Goal: Task Accomplishment & Management: Complete application form

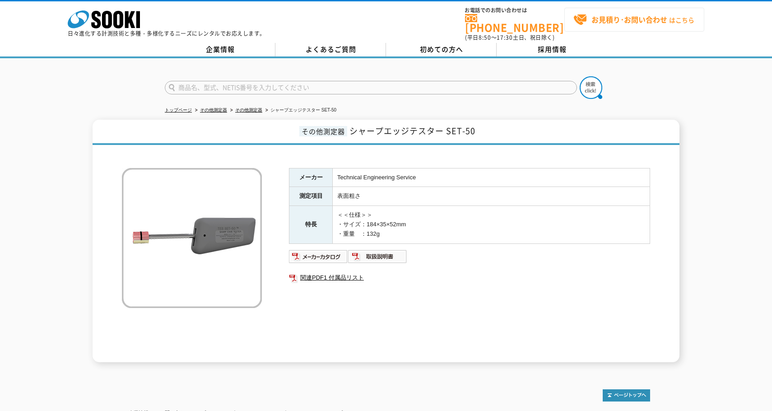
click at [622, 22] on strong "お見積り･お問い合わせ" at bounding box center [629, 19] width 76 height 11
click at [633, 25] on span "お見積り･お問い合わせ はこちら" at bounding box center [633, 20] width 121 height 14
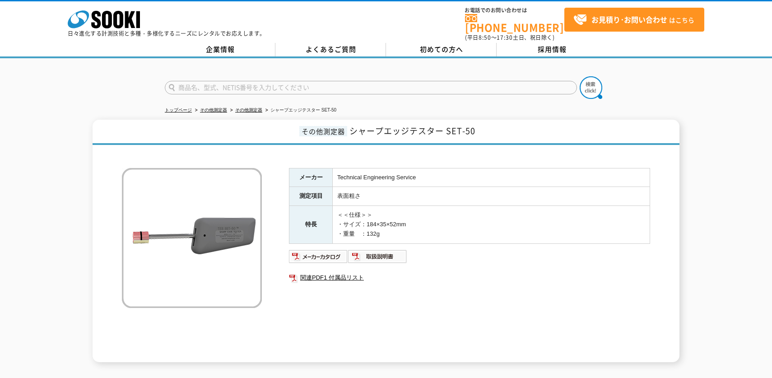
click at [478, 227] on td "＜＜仕様＞＞ ・サイズ：184×35×52mm ・重量　：132g" at bounding box center [491, 224] width 317 height 37
drag, startPoint x: 353, startPoint y: 125, endPoint x: 491, endPoint y: 128, distance: 137.2
click at [491, 128] on h1 "その他測定器 シャープエッジテスター SET-50" at bounding box center [386, 132] width 587 height 25
copy span "シャープエッジテスター SET-50"
click at [454, 233] on td "＜＜仕様＞＞ ・サイズ：184×35×52mm ・重量　：132g" at bounding box center [491, 224] width 317 height 37
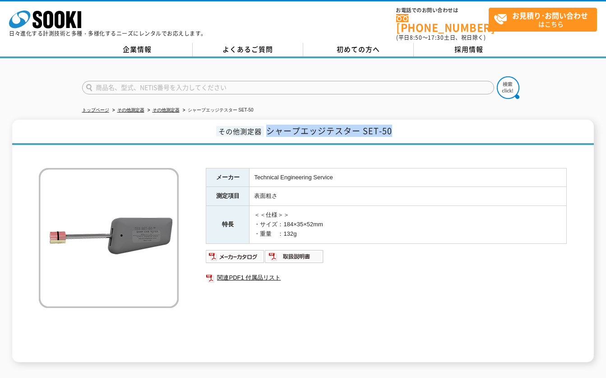
drag, startPoint x: 269, startPoint y: 129, endPoint x: 413, endPoint y: 133, distance: 144.5
click at [413, 133] on h1 "その他測定器 シャープエッジテスター SET-50" at bounding box center [303, 132] width 582 height 25
copy span "シャープエッジテスター SET-50"
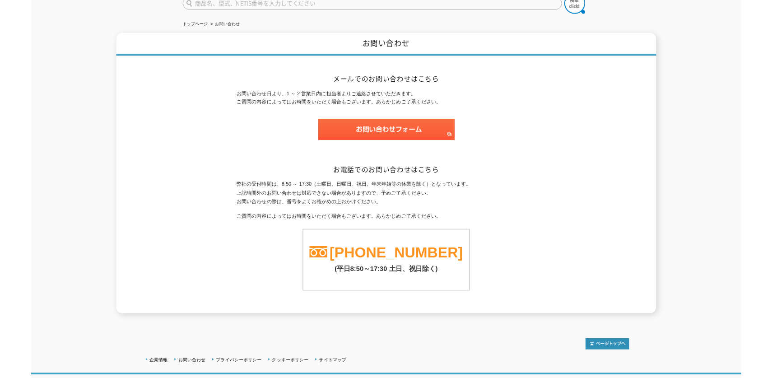
scroll to position [90, 0]
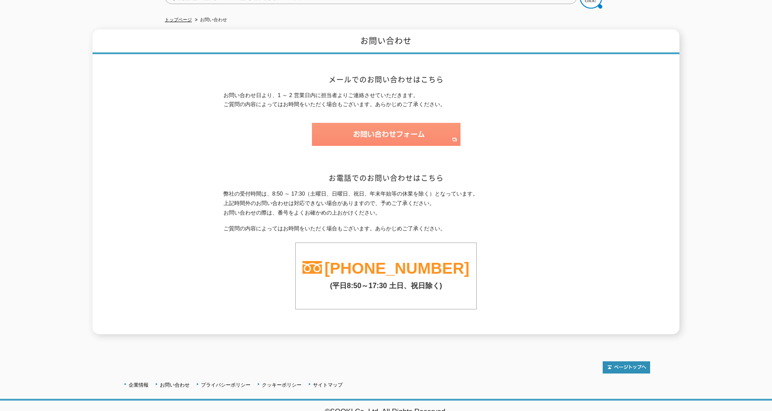
click at [357, 137] on img at bounding box center [386, 134] width 148 height 23
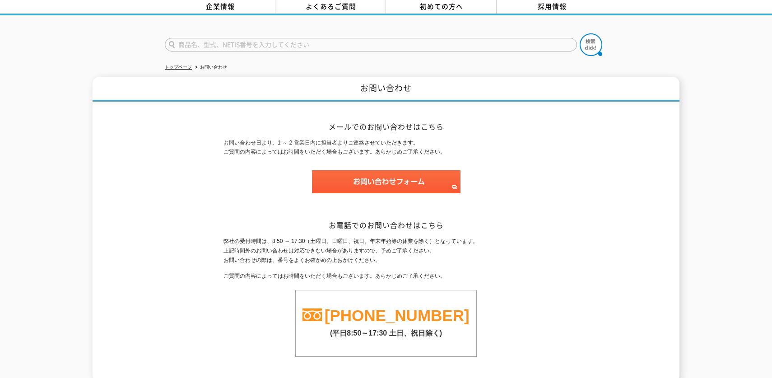
scroll to position [0, 0]
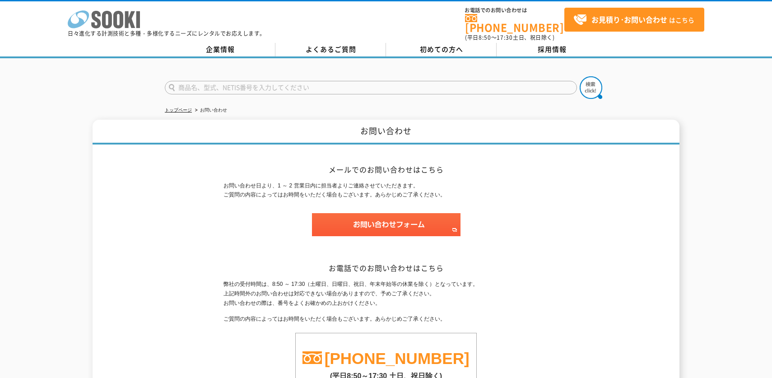
click at [114, 22] on icon at bounding box center [118, 20] width 10 height 18
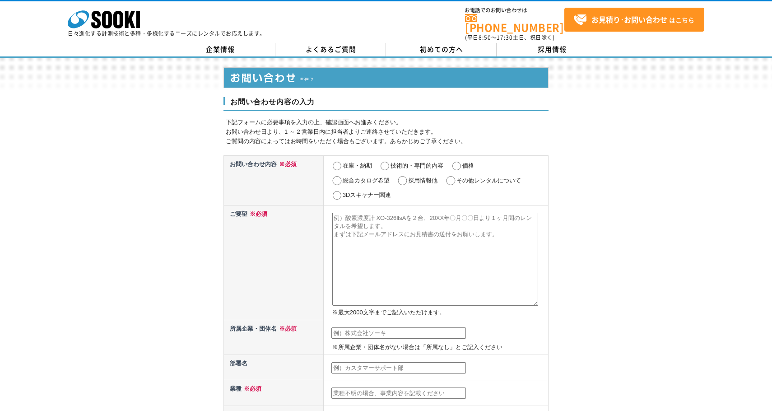
click at [341, 163] on input "在庫・納期" at bounding box center [336, 166] width 11 height 9
radio input "true"
click at [453, 176] on input "その他レンタルについて" at bounding box center [450, 180] width 11 height 9
radio input "true"
click at [353, 162] on label "在庫・納期" at bounding box center [357, 165] width 29 height 7
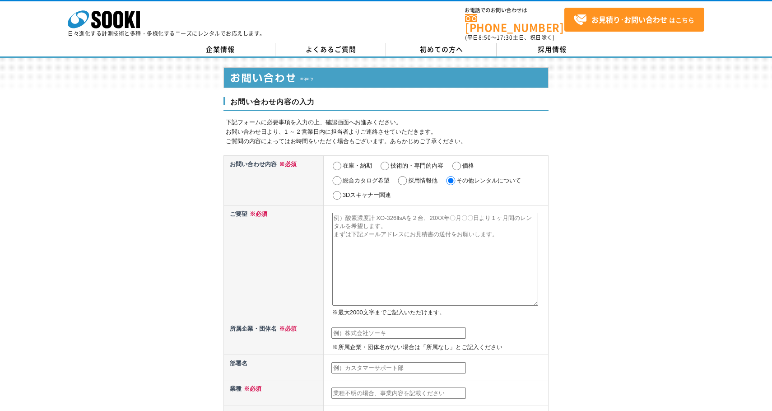
click at [343, 162] on input "在庫・納期" at bounding box center [336, 166] width 11 height 9
radio input "true"
click at [456, 162] on input "価格" at bounding box center [456, 166] width 11 height 9
radio input "true"
click at [337, 162] on input "在庫・納期" at bounding box center [336, 166] width 11 height 9
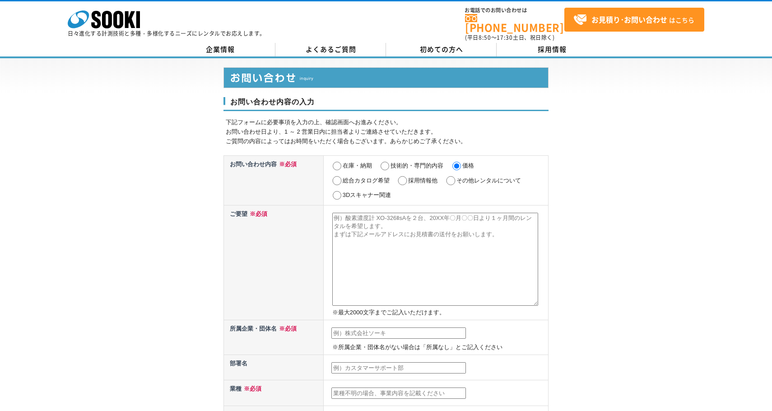
radio input "true"
drag, startPoint x: 348, startPoint y: 221, endPoint x: 347, endPoint y: 232, distance: 10.4
click at [348, 222] on textarea at bounding box center [435, 259] width 206 height 93
click at [417, 245] on textarea at bounding box center [435, 259] width 206 height 93
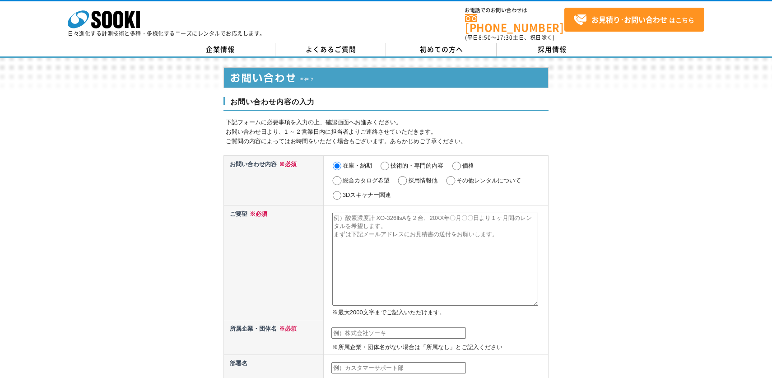
click at [389, 237] on textarea at bounding box center [435, 259] width 206 height 93
type textarea "ふ"
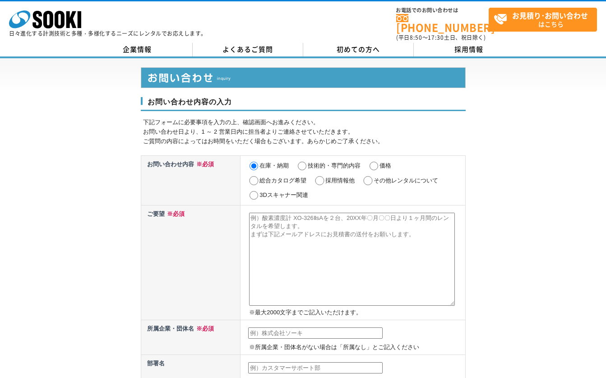
click at [334, 256] on textarea at bounding box center [352, 259] width 206 height 93
click at [277, 227] on textarea at bounding box center [352, 259] width 206 height 93
paste textarea "シャープエッジテスター SET-50"
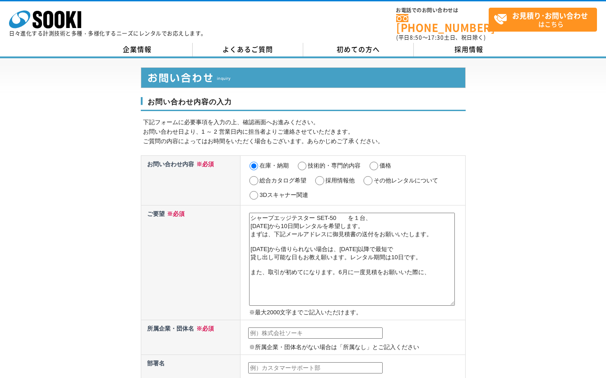
click at [408, 279] on textarea "シャープエッジテスター SET-50　　を１台、 2025年10月21日から10日間レンタルを希望します。 まずは、下記メールアドレスに御見積書の送付をお願い…" at bounding box center [352, 259] width 206 height 93
drag, startPoint x: 434, startPoint y: 290, endPoint x: 361, endPoint y: 296, distance: 73.4
click at [434, 289] on textarea "シャープエッジテスター SET-50　　を１台、 2025年10月21日から10日間レンタルを希望します。 まずは、下記メールアドレスに御見積書の送付をお願い…" at bounding box center [352, 259] width 206 height 93
paste textarea "取引先調査表・確約書"
click at [250, 285] on textarea "シャープエッジテスター SET-50　　を１台、 2025年10月21日から10日間レンタルを希望します。 まずは、下記メールアドレスに御見積書の送付をお願い…" at bounding box center [352, 259] width 206 height 93
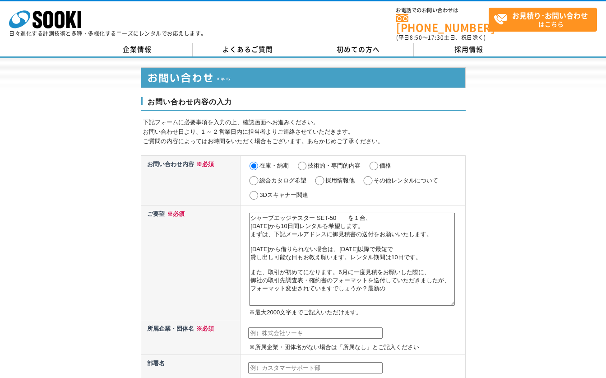
paste textarea "の取引先調査表・確約書の"
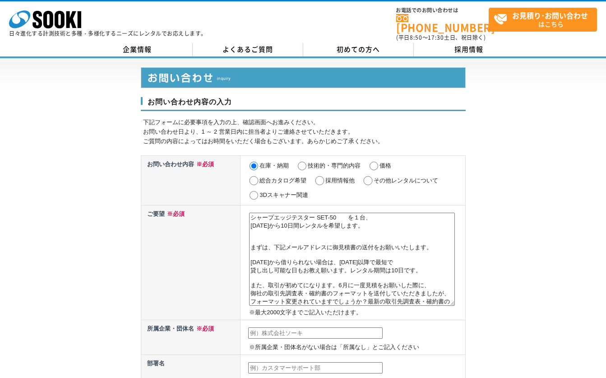
click at [330, 196] on td "在庫・納期 技術的・専門的内容 価格 総合カタログ希望 採用情報他 その他レンタルについて 3Dスキャナー関連" at bounding box center [353, 180] width 225 height 50
click at [292, 233] on textarea "シャープエッジテスター SET-50　　を１台、 2025年10月21日から10日間レンタルを希望します。 まずは、下記メールアドレスに御見積書の送付をお願い…" at bounding box center [352, 259] width 206 height 93
click at [380, 232] on textarea "シャープエッジテスター SET-50　　を１台、 2025年10月21日から10日間レンタルを希望します。 合わせて、　テープキット TC-3　数量：15個 …" at bounding box center [352, 259] width 206 height 93
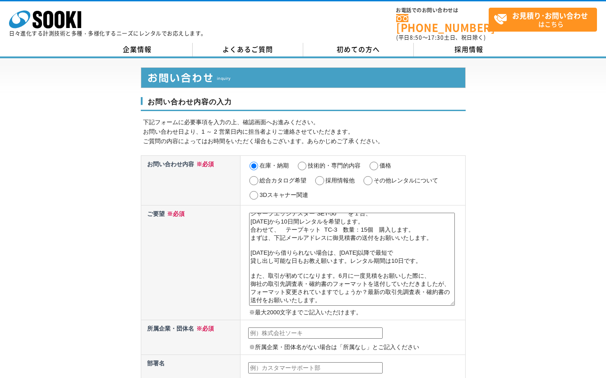
scroll to position [0, 0]
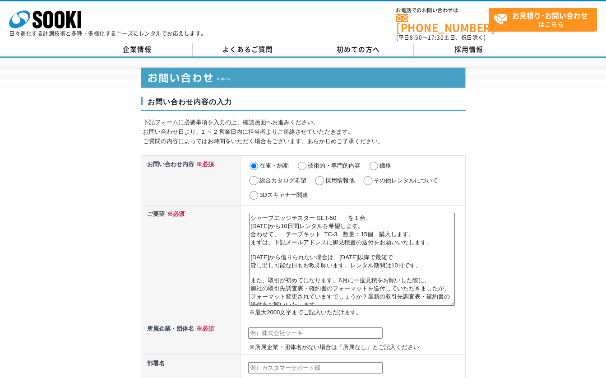
click at [272, 232] on textarea "シャープエッジテスター SET-50　　を１台、 2025年10月21日から10日間レンタルを希望します。 合わせて、　テープキット TC-3　数量：15個　…" at bounding box center [352, 259] width 206 height 93
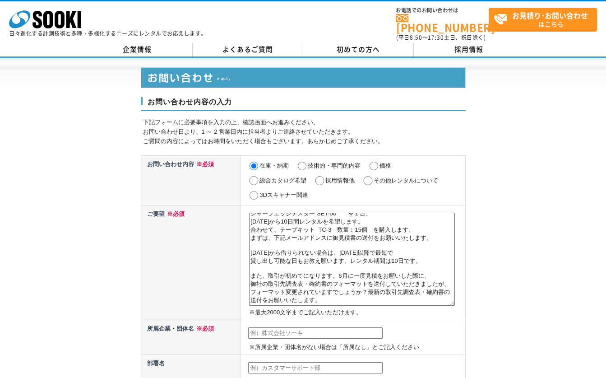
click at [283, 275] on textarea "シャープエッジテスター SET-50　　を１台、 2025年10月21日から10日間レンタルを希望します。 合わせて、テープキット TC-3　数量：15個　を…" at bounding box center [352, 259] width 206 height 93
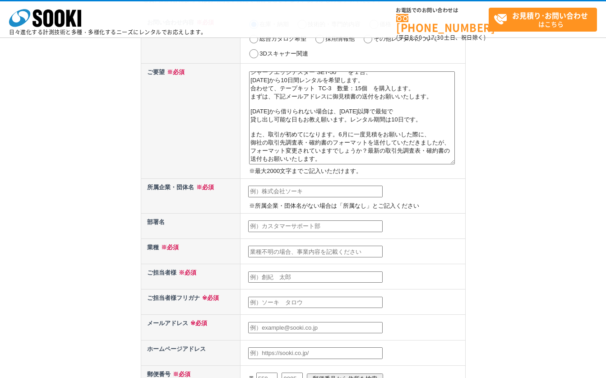
scroll to position [135, 0]
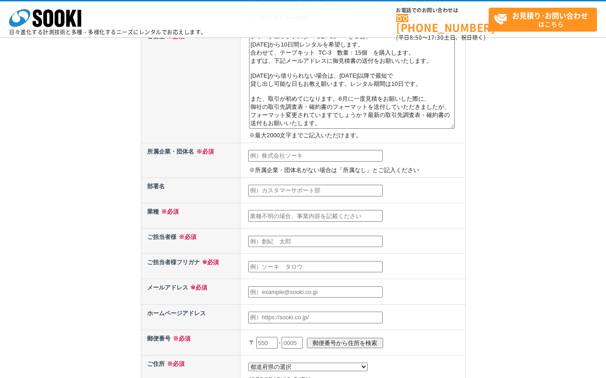
type textarea "シャープエッジテスター SET-50　　を１台、 2025年10月21日から10日間レンタルを希望します。 合わせて、テープキット TC-3　数量：15個　を…"
click at [271, 158] on input "text" at bounding box center [315, 156] width 135 height 12
type input "東レエンジニアリングDソリューションズ株式会社"
click at [263, 195] on input "text" at bounding box center [315, 191] width 135 height 12
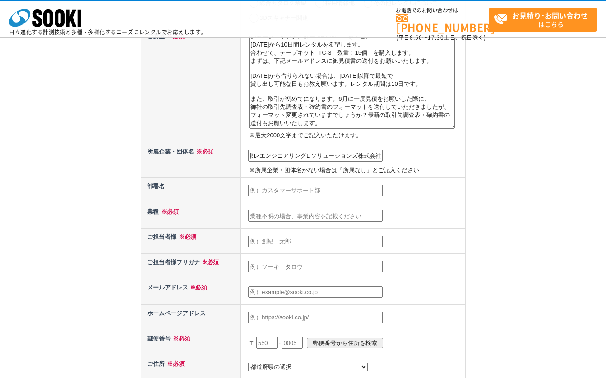
scroll to position [0, 0]
type input "センシング技術本部設計部"
click at [287, 214] on input "text" at bounding box center [315, 216] width 135 height 12
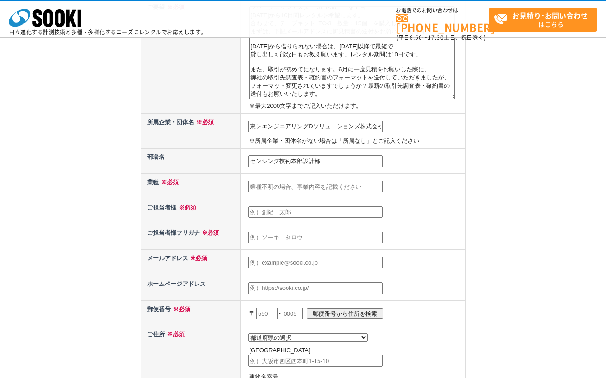
scroll to position [181, 0]
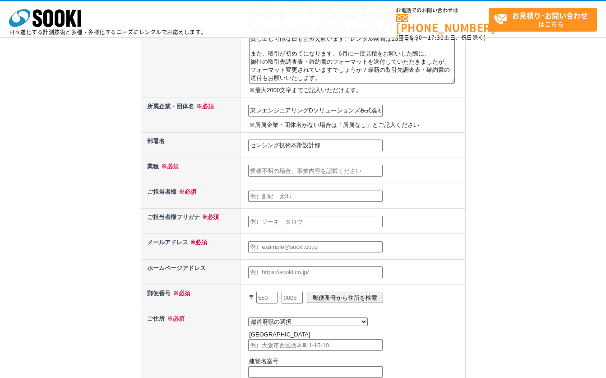
click at [260, 176] on input "text" at bounding box center [315, 171] width 135 height 12
type input "計測機器の設計"
click at [259, 199] on input "text" at bounding box center [315, 196] width 135 height 12
type input "藤井　義樹"
click at [259, 223] on input "text" at bounding box center [315, 222] width 135 height 12
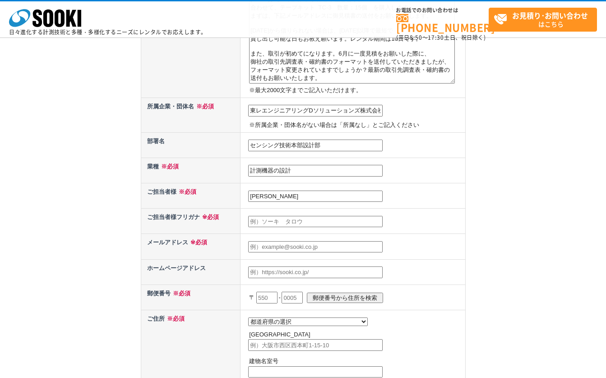
type input "フジイ　ヨシキ"
click at [258, 250] on input "text" at bounding box center [315, 247] width 135 height 12
type input "よ"
type input "yoshiki.fujii.h4@mail.toray"
click at [255, 269] on input "text" at bounding box center [315, 272] width 135 height 12
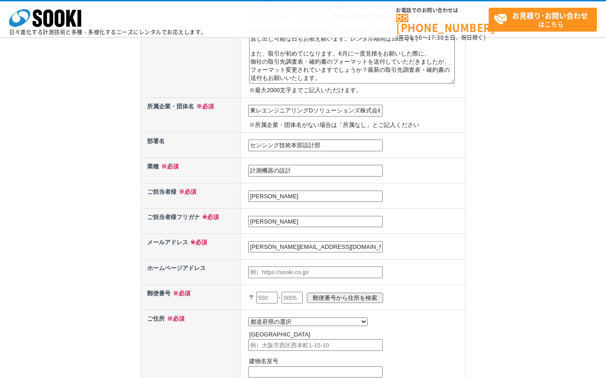
paste input "https://www.toray-eng.co.jp/tds/"
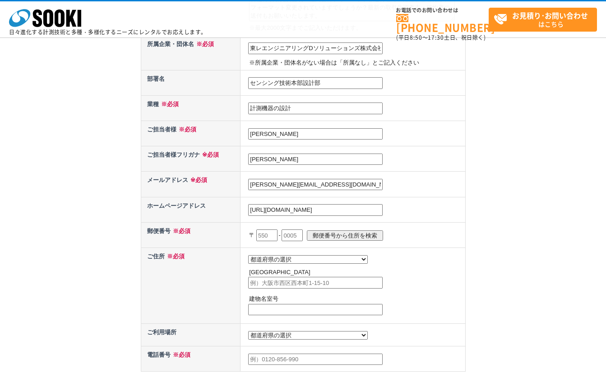
scroll to position [271, 0]
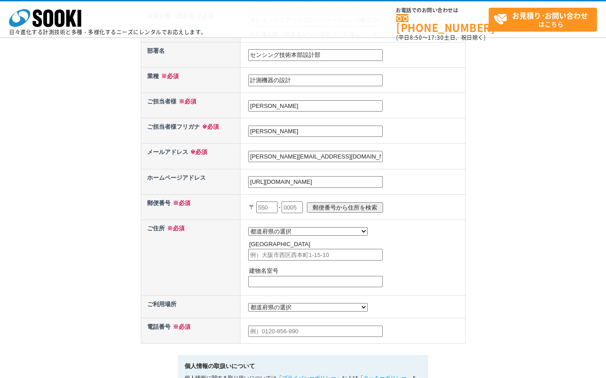
type input "https://www.toray-eng.co.jp/tds/"
click at [268, 209] on input "text" at bounding box center [266, 207] width 21 height 12
click at [297, 213] on input "text" at bounding box center [292, 207] width 21 height 12
click at [265, 213] on input "text" at bounding box center [266, 207] width 21 height 12
type input "520"
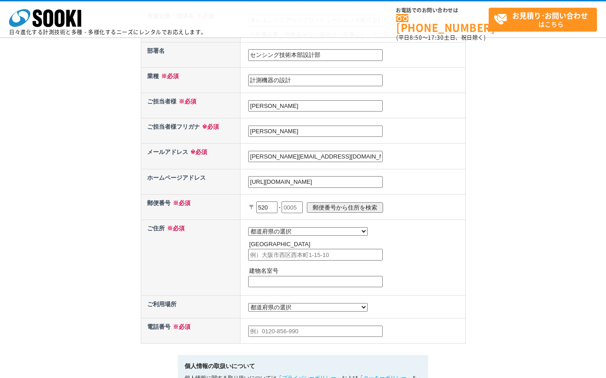
select select "25"
type input "大津市大江"
click at [297, 210] on input "text" at bounding box center [292, 207] width 21 height 12
click at [274, 210] on input "520" at bounding box center [266, 207] width 21 height 12
type input "520"
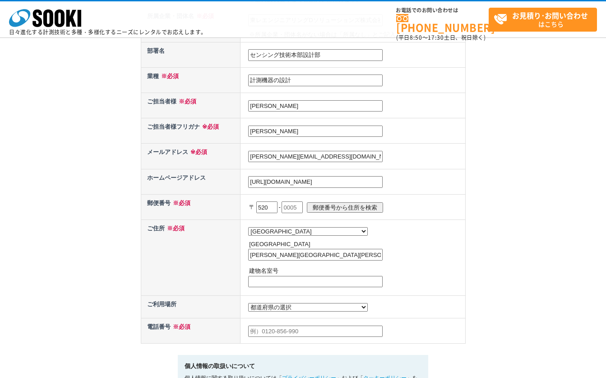
click at [294, 209] on input "text" at bounding box center [292, 207] width 21 height 12
click at [297, 209] on input "text" at bounding box center [292, 207] width 21 height 12
type input "2141"
click at [293, 260] on input "大津市大江" at bounding box center [315, 255] width 135 height 12
type input "大津市大江1丁目1番45号"
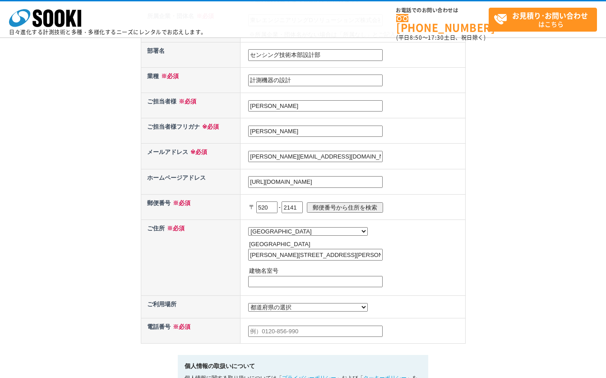
click at [269, 311] on select "都道府県の選択 利用場所未定 北海道 青森県 岩手県 宮城県 秋田県 山形県 福島県 茨城県 栃木県 群馬県 埼玉県 千葉県 東京都 神奈川県 新潟県 富山県…" at bounding box center [308, 307] width 120 height 9
select select "25"
click at [248, 305] on select "都道府県の選択 利用場所未定 北海道 青森県 岩手県 宮城県 秋田県 山形県 福島県 茨城県 栃木県 群馬県 埼玉県 千葉県 東京都 神奈川県 新潟県 富山県…" at bounding box center [308, 307] width 120 height 9
click at [269, 334] on input "text" at bounding box center [315, 331] width 135 height 12
type input "０"
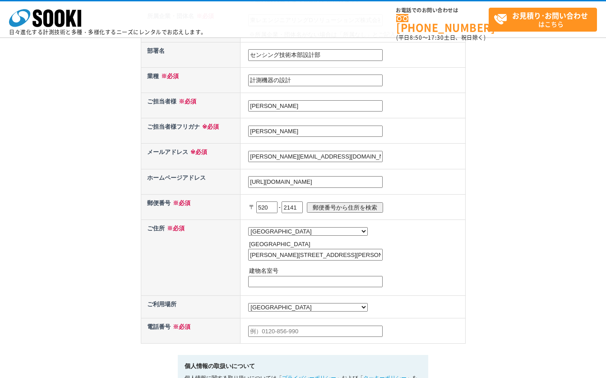
type input "9"
type input "0775441612"
click at [589, 246] on div "お問い合わせ内容の入力 下記フォームに必要事項を入力の上、確認画面へお進みください。 お問い合わせ日より、1 ～ 2 営業日内に担当者よりご連絡させていただき…" at bounding box center [303, 93] width 606 height 696
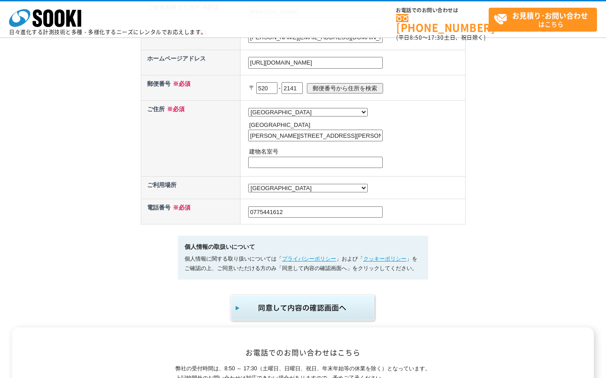
scroll to position [406, 0]
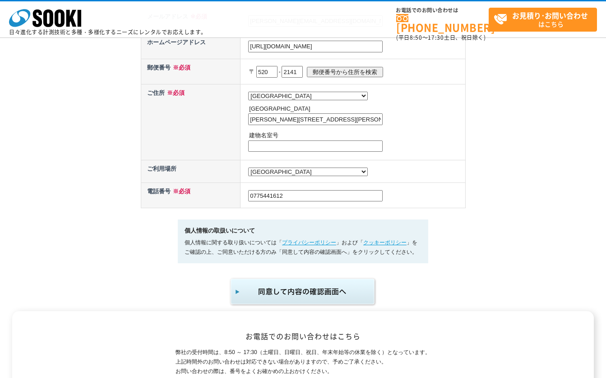
click at [255, 302] on img "submit" at bounding box center [303, 292] width 148 height 30
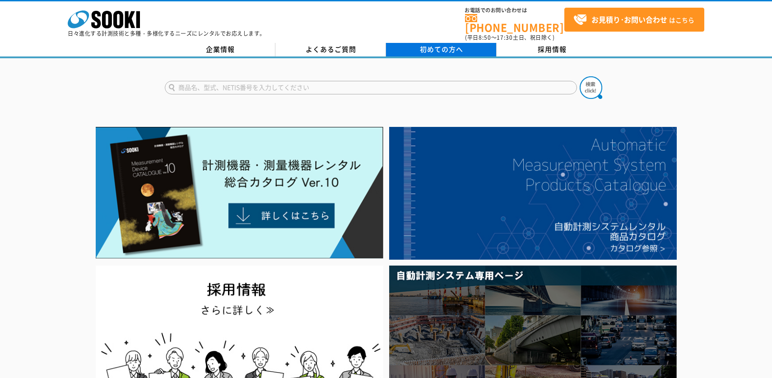
click at [424, 44] on span "初めての方へ" at bounding box center [441, 49] width 43 height 10
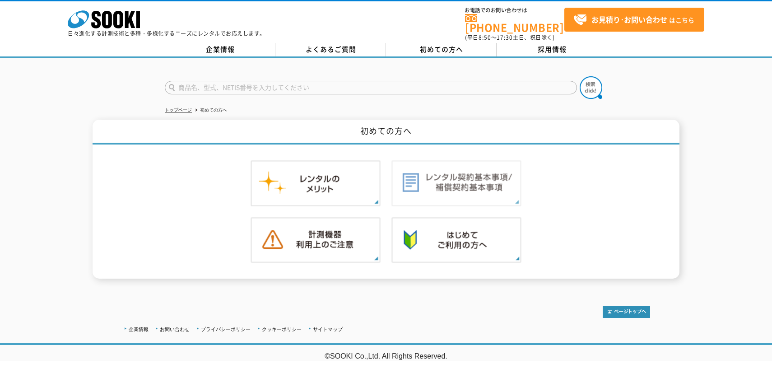
click at [443, 188] on img at bounding box center [456, 183] width 130 height 46
click at [481, 247] on img at bounding box center [456, 240] width 130 height 46
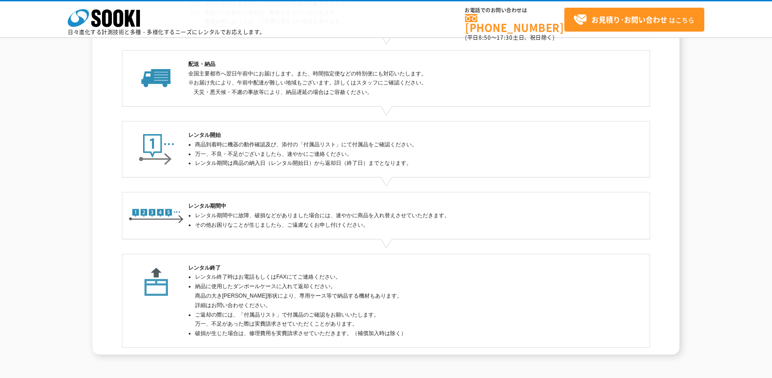
scroll to position [220, 0]
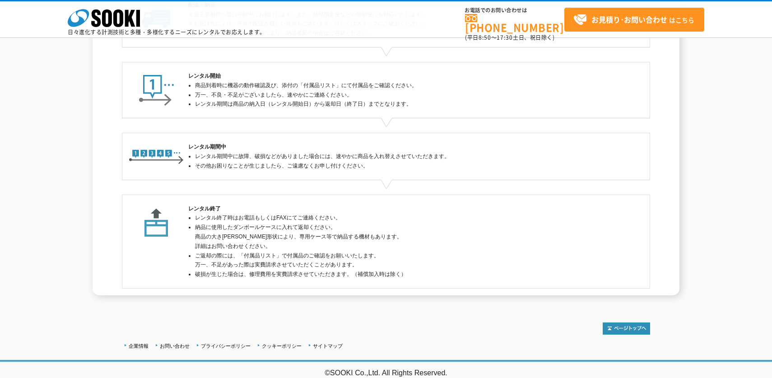
click at [332, 274] on li "破損が生じた場合は、修理費用を実費請求させていただきます。（補償加入時は除く）" at bounding box center [389, 273] width 389 height 9
drag, startPoint x: 190, startPoint y: 264, endPoint x: 376, endPoint y: 262, distance: 186.0
click at [376, 262] on ul "レンタル終了時はお電話もしくはFAXにてご連絡ください。 納品に使用したダンボールケースに入れて返却ください。 商品の大き[PERSON_NAME]形状により…" at bounding box center [385, 246] width 395 height 66
click at [289, 292] on div "お問い合わせ・お申し込み まずはお電話、もしくは当WEBサイト上から必要項目をご記入の上、お問い合わせください。 専門スタッフがご使用目的によって機種の選定・…" at bounding box center [386, 89] width 528 height 413
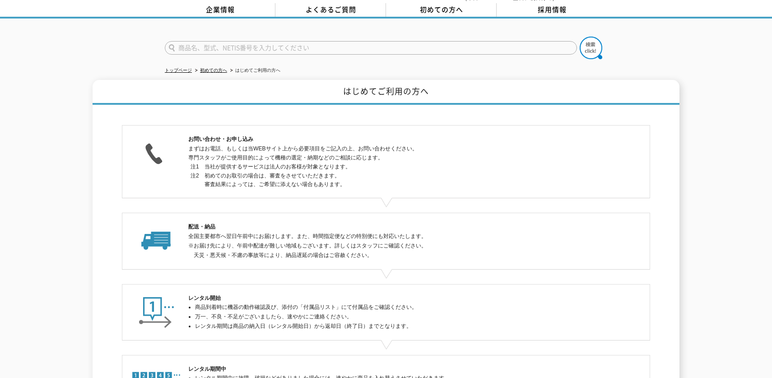
scroll to position [0, 0]
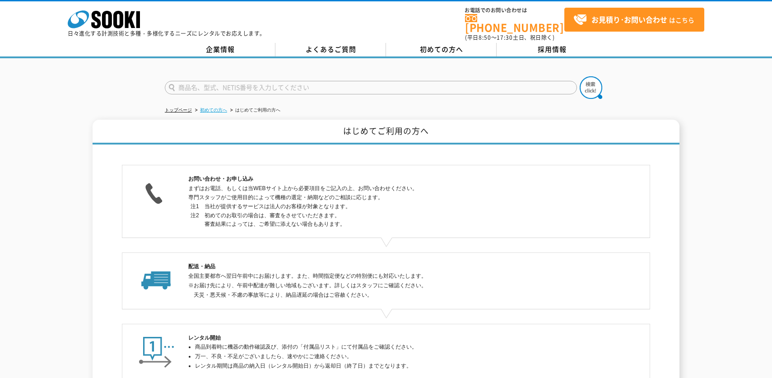
click at [212, 107] on link "初めての方へ" at bounding box center [213, 109] width 27 height 5
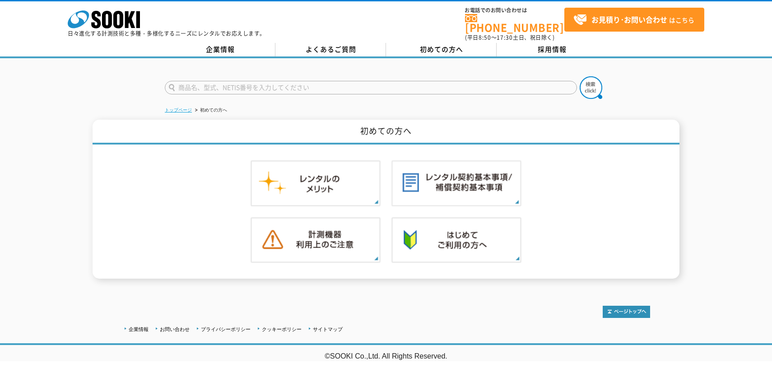
click at [178, 107] on link "トップページ" at bounding box center [178, 109] width 27 height 5
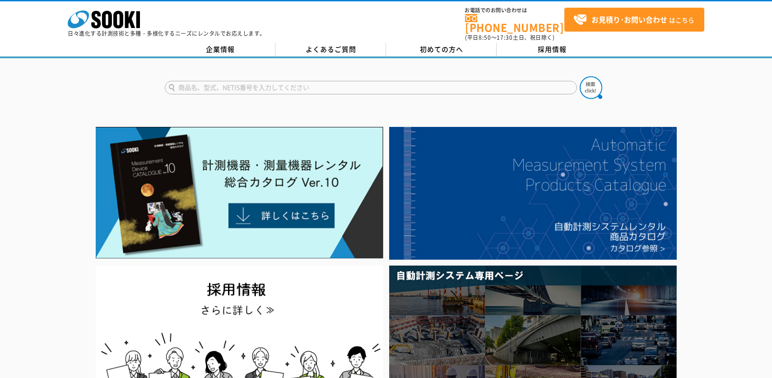
click at [725, 124] on div at bounding box center [386, 271] width 772 height 294
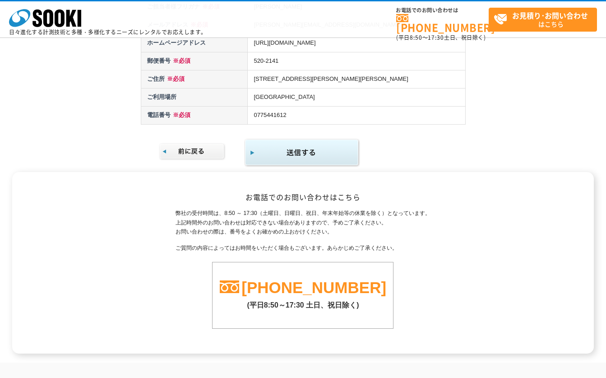
scroll to position [316, 0]
click at [190, 151] on img at bounding box center [192, 151] width 67 height 18
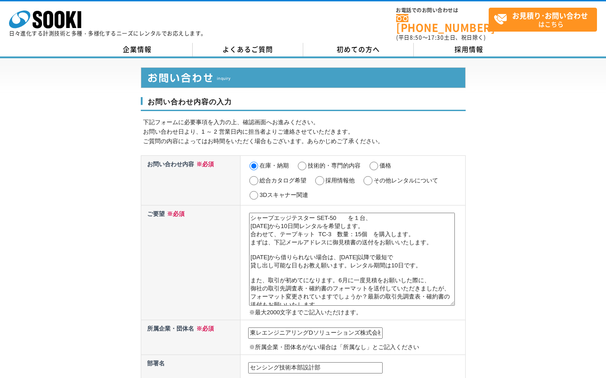
click at [376, 162] on input "価格" at bounding box center [373, 166] width 11 height 9
radio input "true"
click at [270, 163] on label "在庫・納期" at bounding box center [274, 165] width 29 height 7
click at [260, 163] on input "在庫・納期" at bounding box center [253, 166] width 11 height 9
radio input "true"
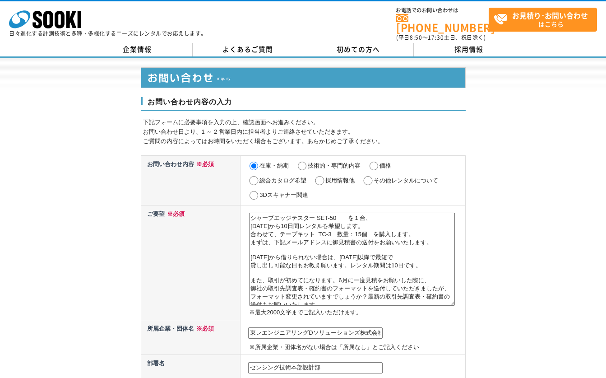
click at [376, 162] on input "価格" at bounding box center [373, 166] width 11 height 9
radio input "true"
click at [254, 163] on input "在庫・納期" at bounding box center [253, 166] width 11 height 9
radio input "true"
click at [374, 162] on input "価格" at bounding box center [373, 166] width 11 height 9
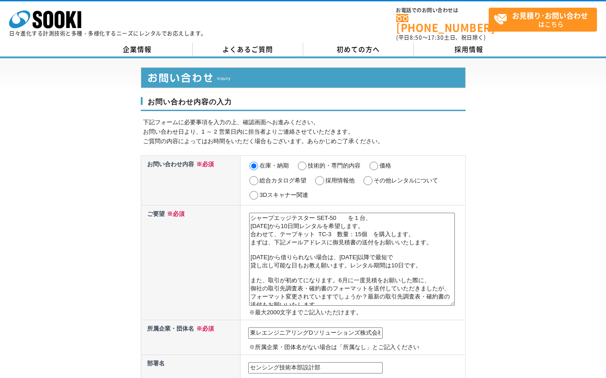
radio input "true"
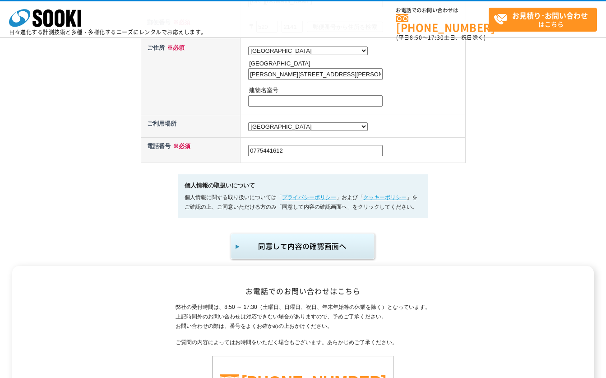
scroll to position [587, 0]
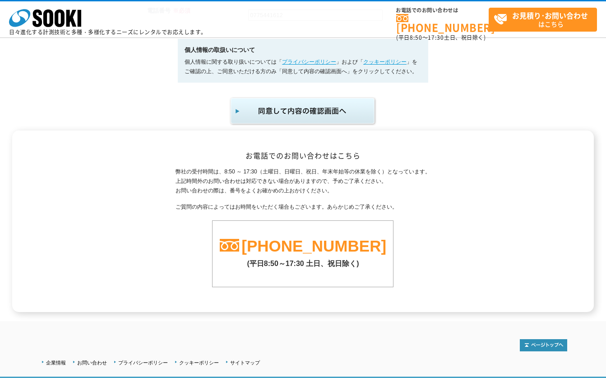
click at [272, 117] on img "submit" at bounding box center [303, 111] width 148 height 30
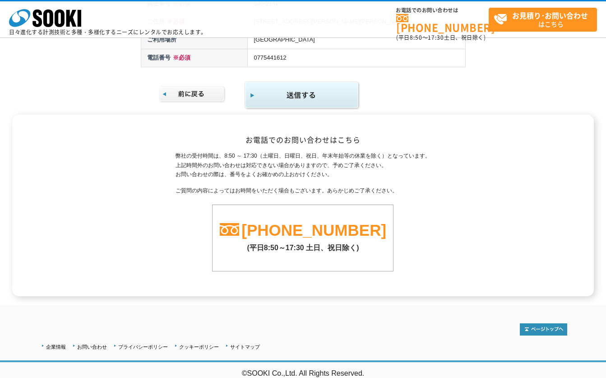
scroll to position [374, 0]
click at [297, 99] on img "submit" at bounding box center [302, 94] width 116 height 29
